Goal: Communication & Community: Answer question/provide support

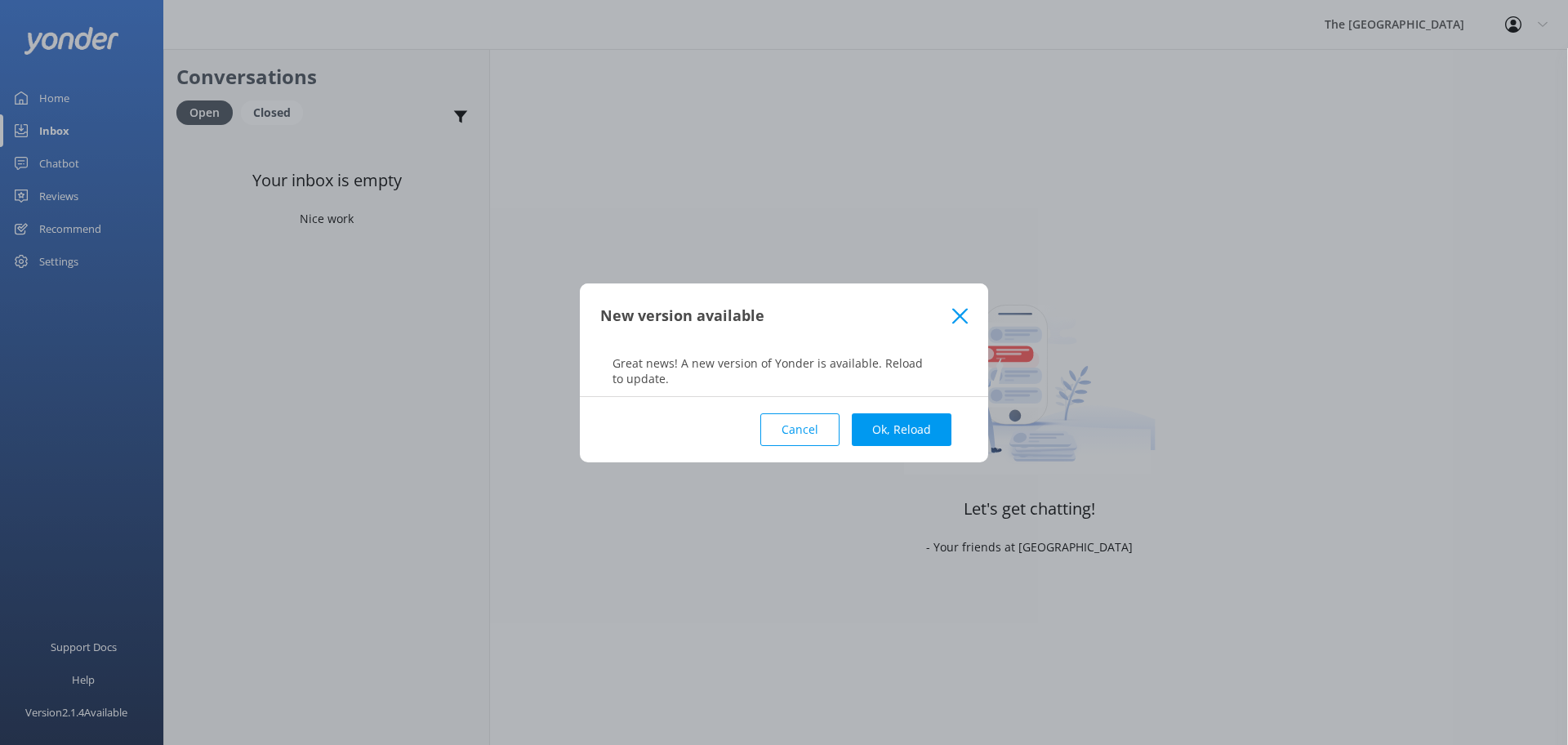
click at [963, 315] on icon at bounding box center [959, 316] width 16 height 16
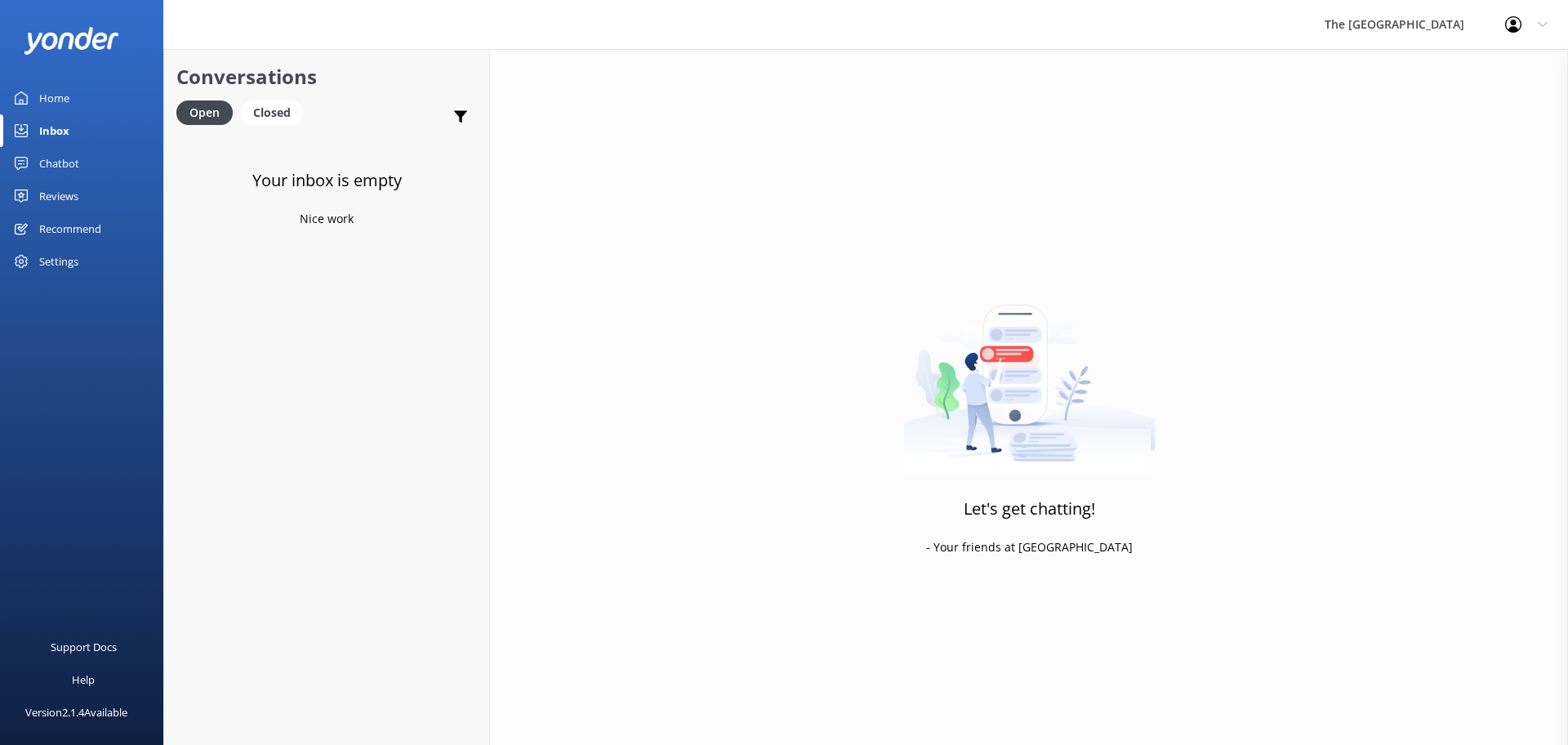
click at [85, 136] on link "Inbox" at bounding box center [81, 131] width 163 height 33
click at [67, 135] on div "Inbox" at bounding box center [54, 131] width 30 height 33
click at [54, 128] on div "Inbox" at bounding box center [54, 131] width 30 height 33
